Goal: Task Accomplishment & Management: Use online tool/utility

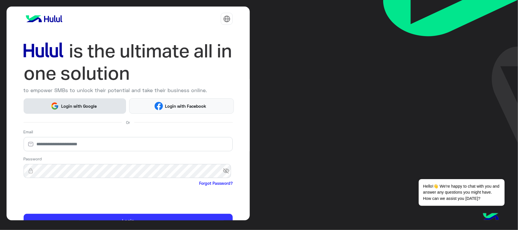
click at [102, 104] on button "Login with Google" at bounding box center [75, 105] width 102 height 15
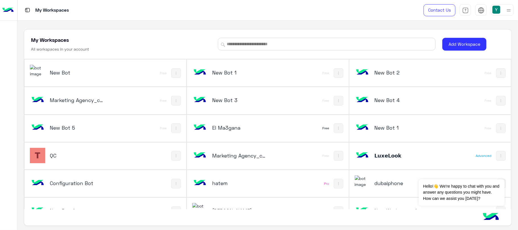
click at [102, 73] on h5 "New Bot" at bounding box center [77, 72] width 54 height 7
click at [57, 74] on h5 "New Bot" at bounding box center [77, 72] width 54 height 7
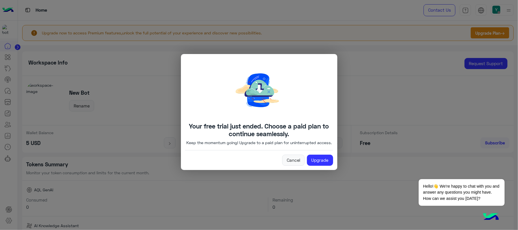
click at [292, 155] on div "Your free trial just ended. Choose a paid plan to continue seamlessly. Keep the…" at bounding box center [259, 112] width 148 height 108
click at [292, 164] on link "Cancel" at bounding box center [293, 160] width 22 height 11
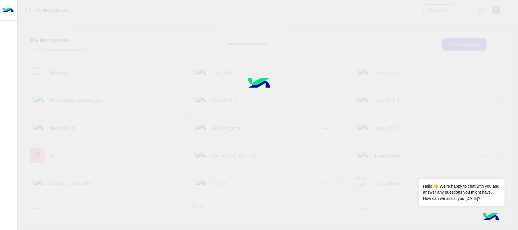
drag, startPoint x: 518, startPoint y: 54, endPoint x: 518, endPoint y: 100, distance: 47.0
click at [518, 100] on div at bounding box center [259, 115] width 518 height 230
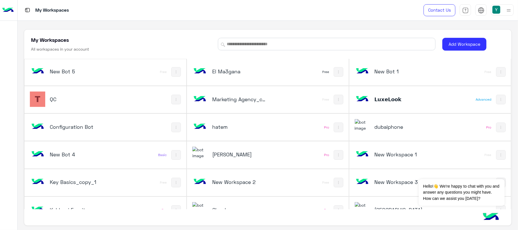
scroll to position [75, 0]
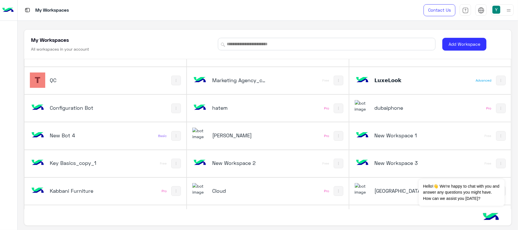
click at [217, 110] on h5 "hatem" at bounding box center [239, 107] width 54 height 7
click at [230, 108] on h5 "hatem" at bounding box center [239, 107] width 54 height 7
